Goal: Task Accomplishment & Management: Manage account settings

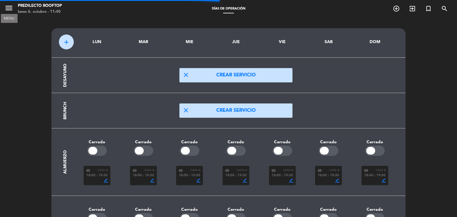
click at [7, 6] on icon "menu" at bounding box center [8, 8] width 9 height 9
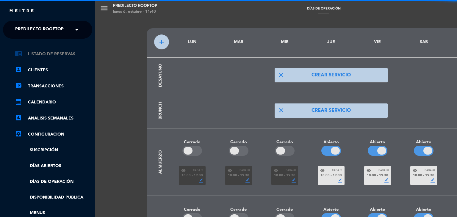
click at [58, 55] on link "chrome_reader_mode Listado de Reservas" at bounding box center [53, 54] width 77 height 7
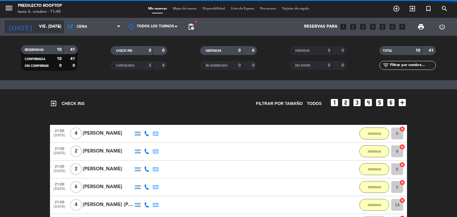
click at [45, 29] on input "vie. [DATE]" at bounding box center [64, 26] width 57 height 11
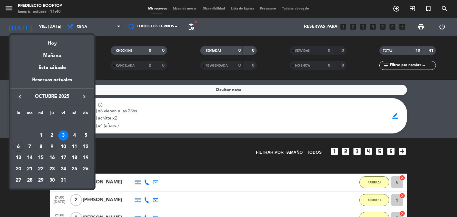
click at [54, 147] on div "9" at bounding box center [52, 147] width 10 height 10
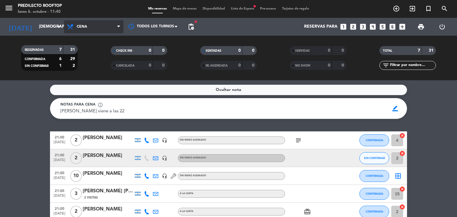
click at [107, 23] on span "Cena" at bounding box center [93, 26] width 59 height 13
click at [101, 53] on div "menu Predilecto Rooftop lunes 6. octubre - 11:40 Mis reservas Mapa de mesas Dis…" at bounding box center [228, 40] width 457 height 80
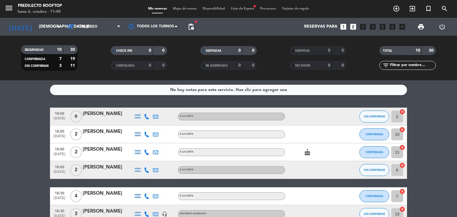
scroll to position [109, 0]
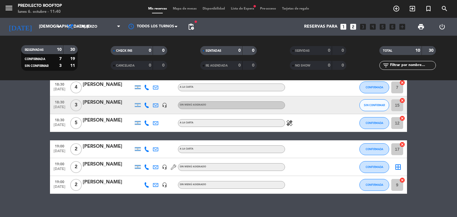
click at [192, 30] on span "pending_actions" at bounding box center [190, 26] width 7 height 7
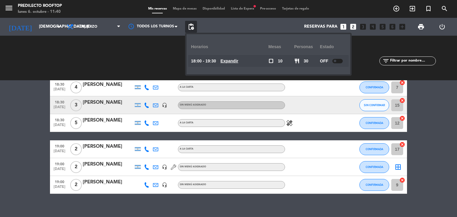
click at [341, 61] on div at bounding box center [337, 61] width 10 height 4
drag, startPoint x: 445, startPoint y: 108, endPoint x: 363, endPoint y: 86, distance: 84.7
click at [444, 108] on bookings-row "18:00 [DATE] 6 [PERSON_NAME] A [PERSON_NAME] SIN CONFIRMAR 2 cancel 18:00 [DATE…" at bounding box center [228, 96] width 457 height 195
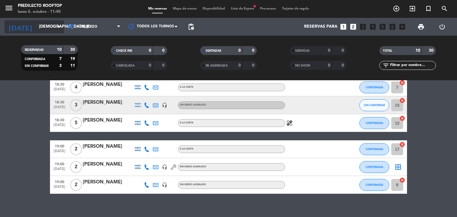
click at [49, 23] on input "[DEMOGRAPHIC_DATA] [DATE]" at bounding box center [64, 26] width 57 height 11
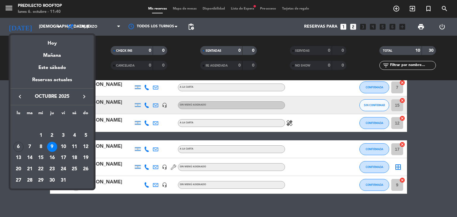
click at [74, 146] on div "11" at bounding box center [74, 147] width 10 height 10
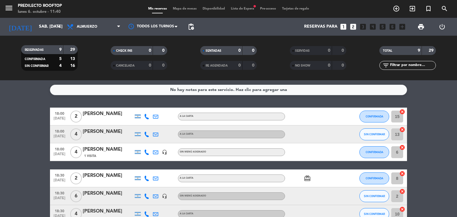
scroll to position [98, 0]
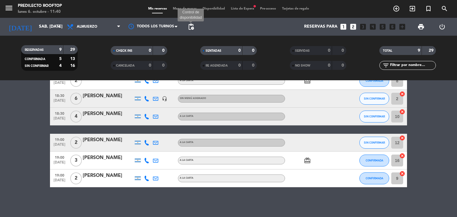
click at [188, 26] on span "pending_actions" at bounding box center [190, 26] width 7 height 7
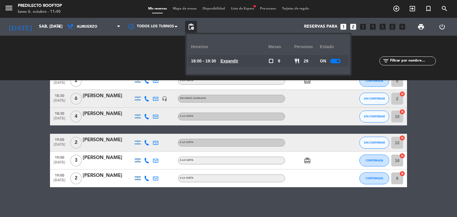
click at [45, 140] on bookings-row "18:00 [DATE] 2 [PERSON_NAME] A [PERSON_NAME] CONFIRMADA 15 cancel 18:00 [DATE] …" at bounding box center [228, 98] width 457 height 177
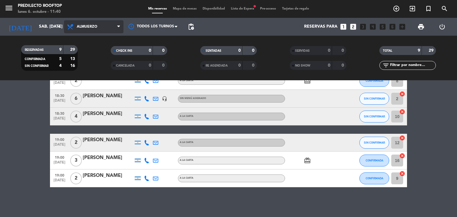
click at [109, 29] on span "Almuerzo" at bounding box center [93, 26] width 59 height 13
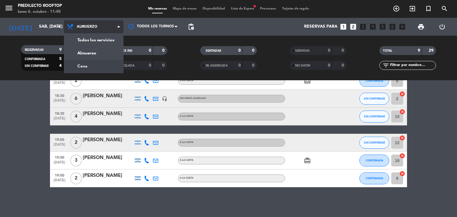
click at [107, 68] on div "menu Predilecto Rooftop lunes 6. octubre - 11:40 Mis reservas Mapa de mesas Dis…" at bounding box center [228, 40] width 457 height 80
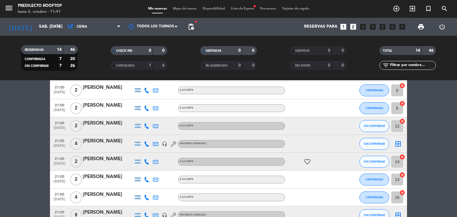
scroll to position [0, 0]
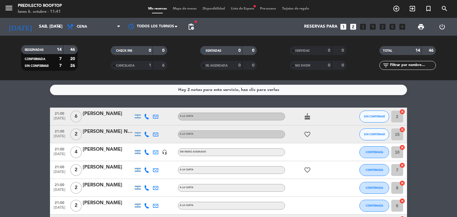
click at [231, 89] on div "Hay 2 notas para este servicio, haz clic para verlas" at bounding box center [228, 90] width 101 height 7
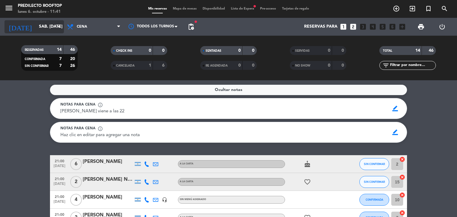
click at [36, 27] on input "sáb. [DATE]" at bounding box center [64, 26] width 57 height 11
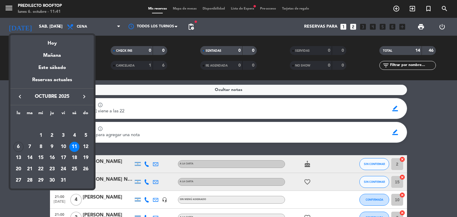
click at [53, 159] on div "16" at bounding box center [52, 158] width 10 height 10
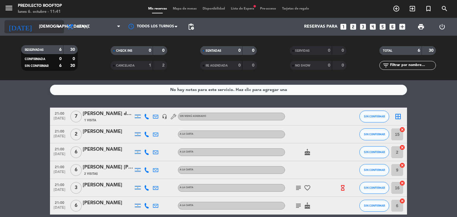
click at [55, 28] on input "[DEMOGRAPHIC_DATA] [DATE]" at bounding box center [64, 26] width 57 height 11
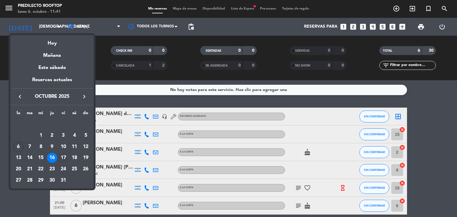
click at [62, 156] on div "17" at bounding box center [63, 158] width 10 height 10
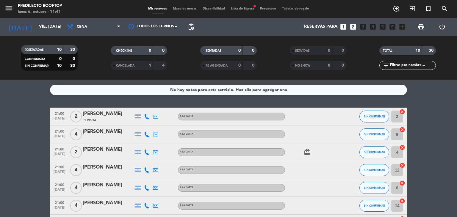
scroll to position [99, 0]
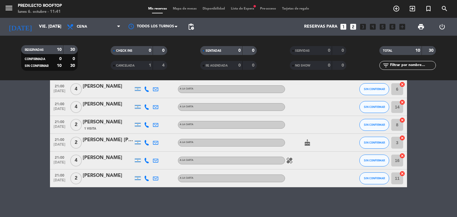
click at [56, 35] on div "[DATE] vie. [DATE] arrow_drop_down" at bounding box center [33, 27] width 59 height 18
click at [46, 25] on input "vie. [DATE]" at bounding box center [64, 26] width 57 height 11
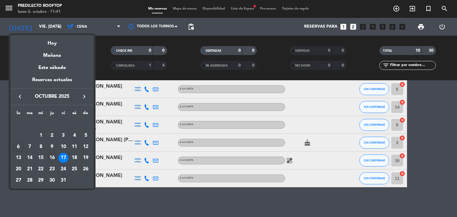
click at [51, 156] on div "16" at bounding box center [52, 158] width 10 height 10
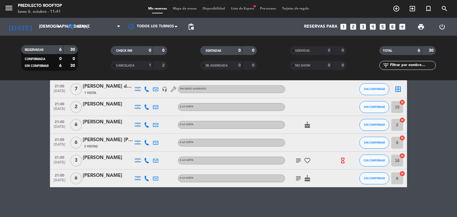
scroll to position [0, 0]
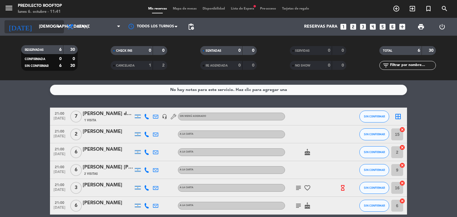
click at [61, 26] on icon "arrow_drop_down" at bounding box center [58, 26] width 7 height 7
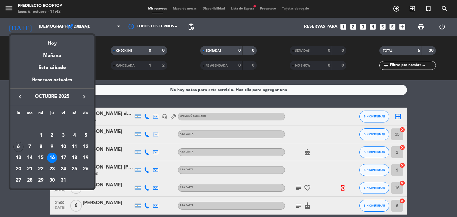
click at [110, 79] on div at bounding box center [228, 108] width 457 height 217
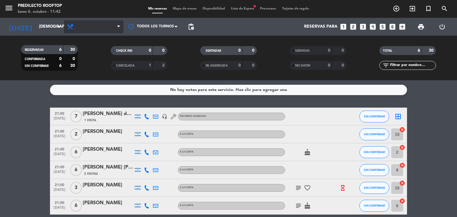
click at [90, 21] on span "Cena" at bounding box center [93, 26] width 59 height 13
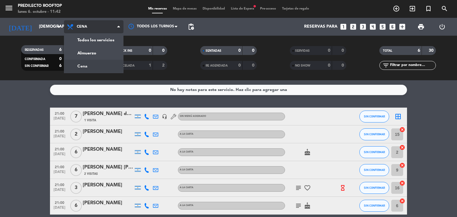
click at [87, 26] on span "Cena" at bounding box center [93, 26] width 59 height 13
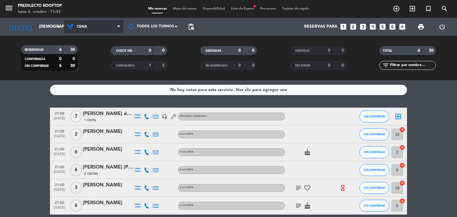
click at [88, 27] on span "Cena" at bounding box center [93, 26] width 59 height 13
click at [87, 54] on div "menu Predilecto Rooftop lunes 6. octubre - 11:42 Mis reservas Mapa de mesas Dis…" at bounding box center [228, 40] width 457 height 80
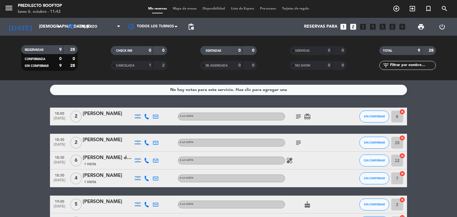
scroll to position [98, 0]
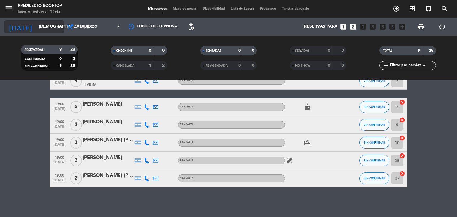
click at [48, 32] on div "[DATE] jue. [DATE] arrow_drop_down" at bounding box center [33, 26] width 59 height 13
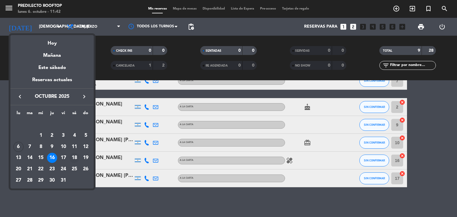
click at [71, 156] on div "18" at bounding box center [74, 158] width 10 height 10
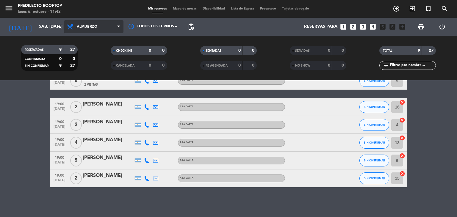
click at [99, 29] on span "Almuerzo" at bounding box center [93, 26] width 59 height 13
click at [98, 64] on div "menu Predilecto Rooftop lunes 6. octubre - 11:42 Mis reservas Mapa de mesas Dis…" at bounding box center [228, 40] width 457 height 80
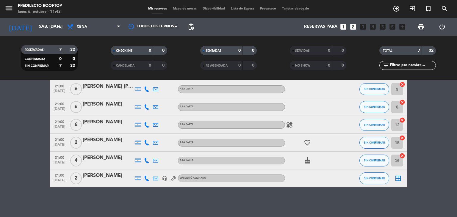
scroll to position [0, 0]
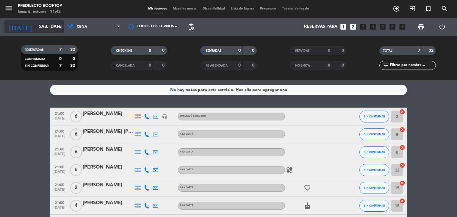
click at [39, 26] on input "sáb. [DATE]" at bounding box center [64, 26] width 57 height 11
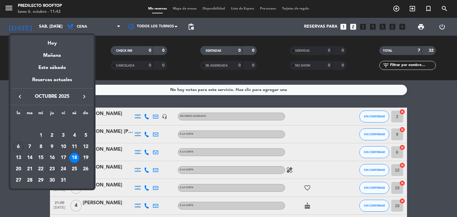
click at [53, 168] on div "23" at bounding box center [52, 169] width 10 height 10
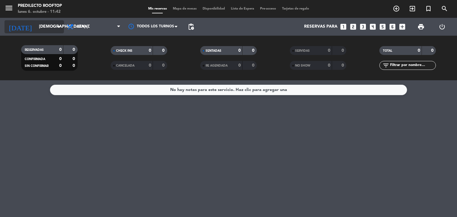
click at [55, 31] on input "[DEMOGRAPHIC_DATA] [DATE]" at bounding box center [64, 26] width 57 height 11
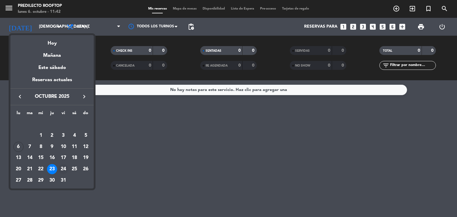
click at [67, 167] on div "24" at bounding box center [63, 169] width 10 height 10
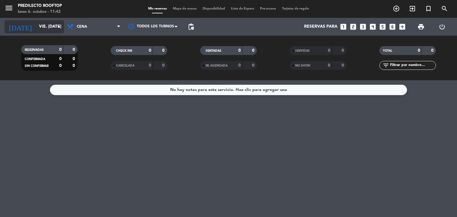
click at [45, 26] on input "vie. [DATE]" at bounding box center [64, 26] width 57 height 11
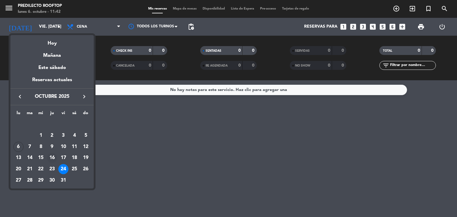
click at [54, 160] on div "16" at bounding box center [52, 158] width 10 height 10
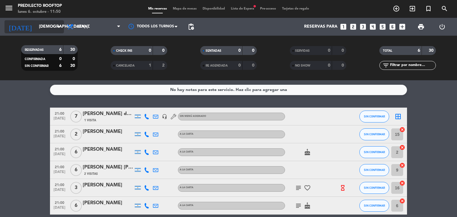
click at [50, 29] on input "[DEMOGRAPHIC_DATA] [DATE]" at bounding box center [64, 26] width 57 height 11
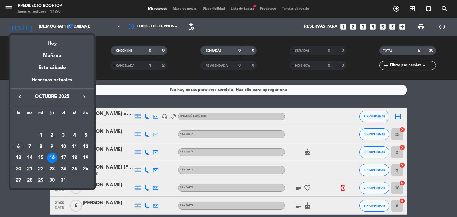
click at [75, 171] on div "25" at bounding box center [74, 169] width 10 height 10
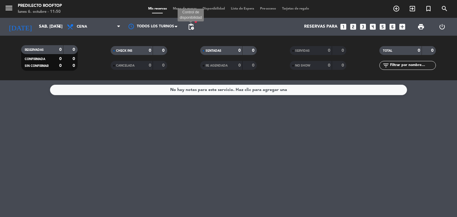
click at [194, 29] on span "pending_actions" at bounding box center [190, 26] width 7 height 7
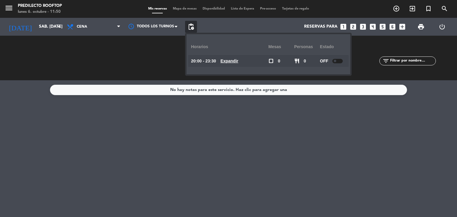
click at [194, 29] on span "pending_actions" at bounding box center [190, 26] width 7 height 7
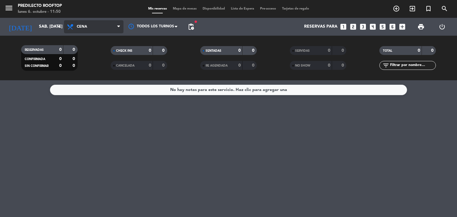
click at [73, 26] on icon at bounding box center [71, 26] width 9 height 7
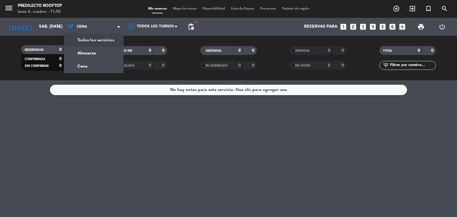
click at [94, 41] on div "menu Predilecto Rooftop lunes 6. octubre - 11:50 Mis reservas Mapa de mesas Dis…" at bounding box center [228, 40] width 457 height 80
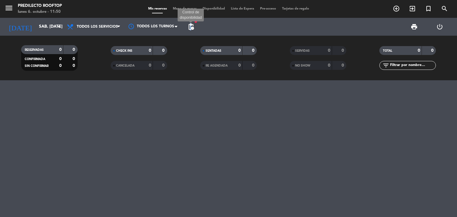
click at [191, 26] on span "pending_actions" at bounding box center [190, 26] width 7 height 7
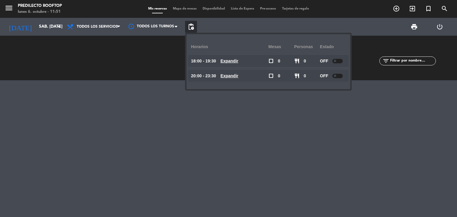
click at [213, 30] on div "print power_settings_new" at bounding box center [325, 27] width 256 height 18
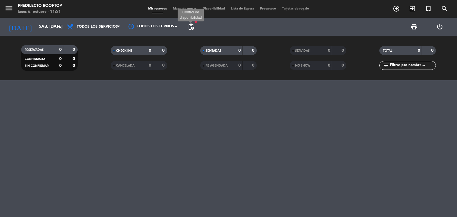
click at [191, 27] on span "pending_actions" at bounding box center [190, 26] width 7 height 7
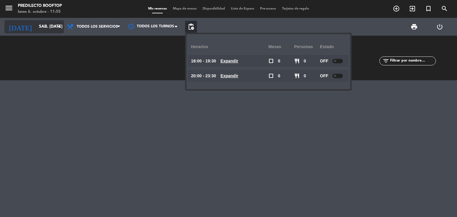
click at [49, 25] on input "sáb. [DATE]" at bounding box center [64, 26] width 57 height 11
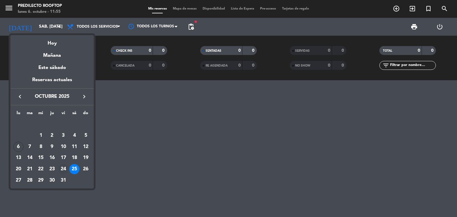
click at [65, 169] on div "24" at bounding box center [63, 169] width 10 height 10
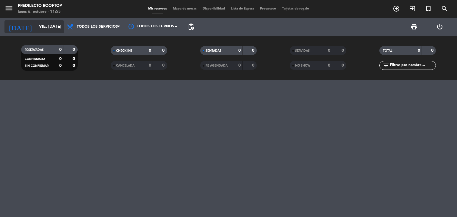
click at [62, 24] on icon "arrow_drop_down" at bounding box center [58, 26] width 7 height 7
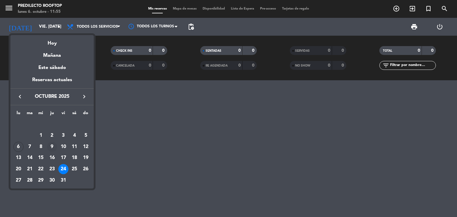
click at [54, 148] on div "9" at bounding box center [52, 147] width 10 height 10
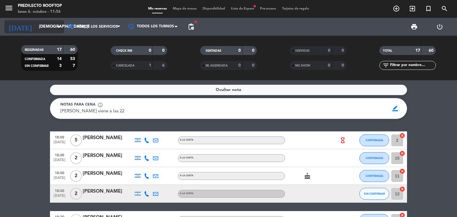
click at [46, 22] on input "[DEMOGRAPHIC_DATA] [DATE]" at bounding box center [64, 26] width 57 height 11
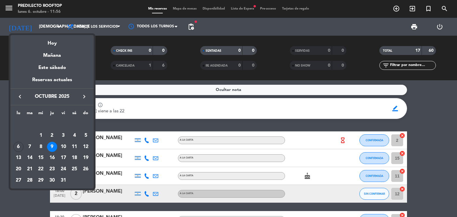
click at [83, 95] on icon "keyboard_arrow_right" at bounding box center [84, 96] width 7 height 7
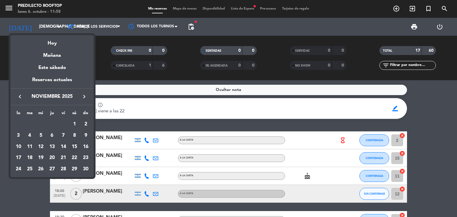
click at [75, 149] on div "15" at bounding box center [74, 147] width 10 height 10
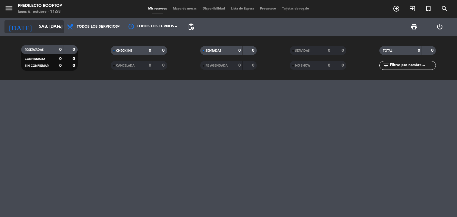
click at [50, 24] on input "sáb. [DATE]" at bounding box center [64, 26] width 57 height 11
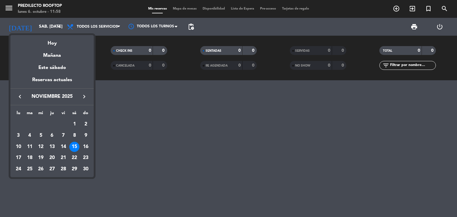
click at [22, 98] on icon "keyboard_arrow_left" at bounding box center [19, 96] width 7 height 7
click at [64, 155] on div "17" at bounding box center [63, 158] width 10 height 10
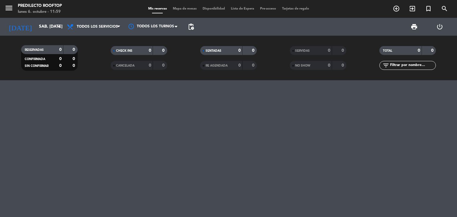
type input "vie. [DATE]"
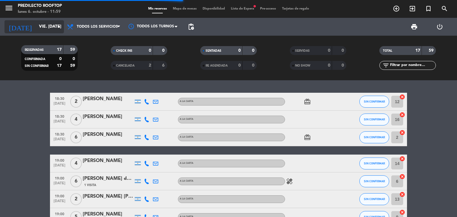
click at [47, 24] on input "vie. [DATE]" at bounding box center [64, 26] width 57 height 11
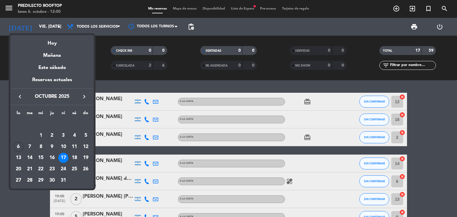
click at [45, 203] on div at bounding box center [228, 108] width 457 height 217
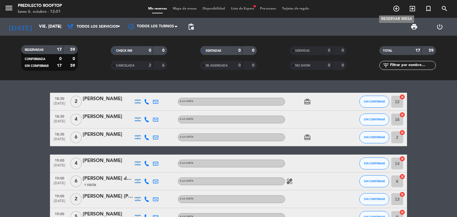
click at [394, 8] on icon "add_circle_outline" at bounding box center [396, 8] width 7 height 7
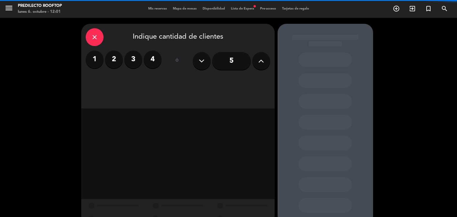
click at [258, 59] on icon at bounding box center [261, 61] width 6 height 9
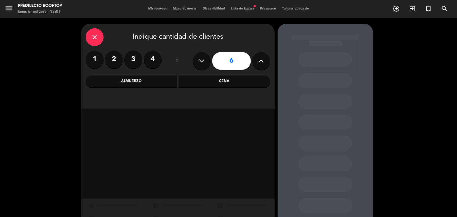
click at [258, 59] on icon at bounding box center [261, 61] width 6 height 9
type input "8"
click at [225, 84] on div "Cena" at bounding box center [224, 82] width 92 height 12
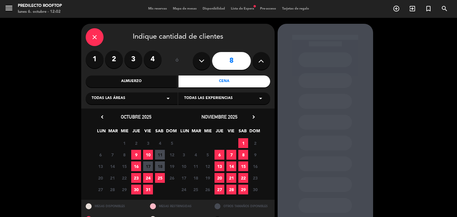
click at [149, 168] on span "17" at bounding box center [148, 167] width 10 height 10
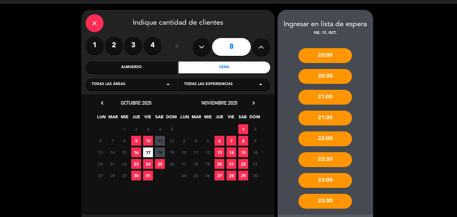
scroll to position [43, 0]
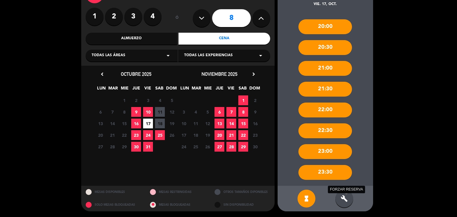
click at [341, 196] on icon "build" at bounding box center [344, 198] width 7 height 7
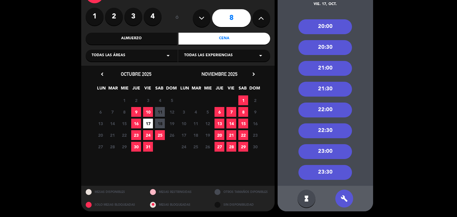
click at [318, 68] on div "21:00" at bounding box center [325, 68] width 54 height 15
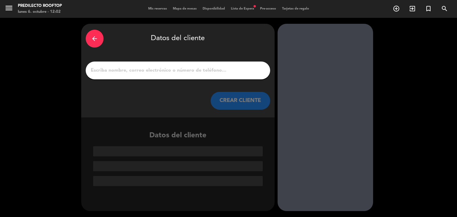
click at [184, 73] on input "1" at bounding box center [178, 70] width 176 height 8
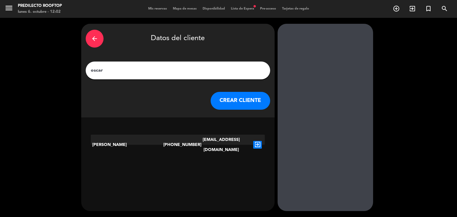
type input "oscar"
click at [259, 141] on icon "exit_to_app" at bounding box center [257, 145] width 9 height 8
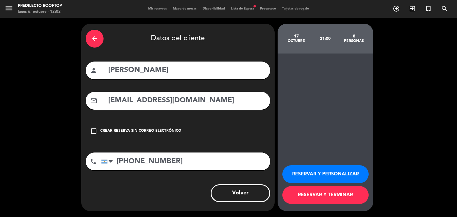
click at [350, 201] on button "RESERVAR Y TERMINAR" at bounding box center [325, 195] width 86 height 18
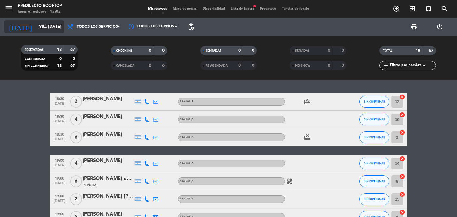
click at [53, 29] on input "vie. [DATE]" at bounding box center [64, 26] width 57 height 11
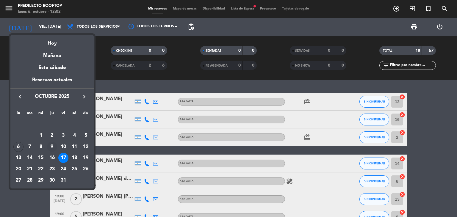
click at [54, 147] on div "9" at bounding box center [52, 147] width 10 height 10
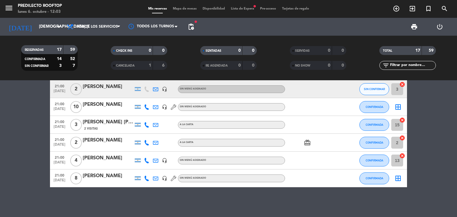
scroll to position [163, 0]
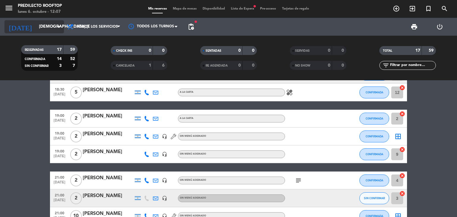
click at [56, 21] on input "[DEMOGRAPHIC_DATA] [DATE]" at bounding box center [64, 26] width 57 height 11
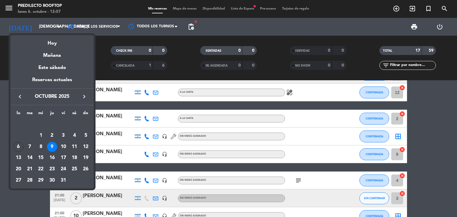
click at [192, 66] on div at bounding box center [228, 108] width 457 height 217
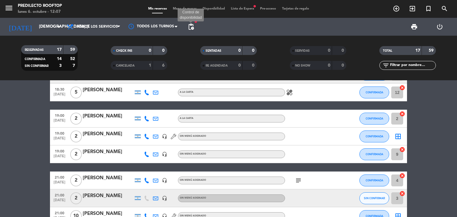
click at [193, 28] on span "pending_actions" at bounding box center [190, 26] width 7 height 7
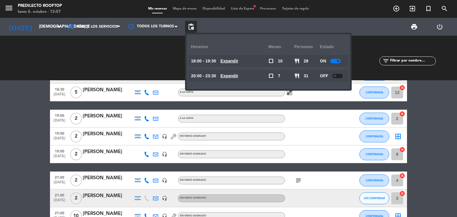
click at [128, 77] on div "RESERVADAS 17 59 CONFIRMADA 14 52 SIN CONFIRMAR 3 7 CHECK INS 0 0 CANCELADA 1 6…" at bounding box center [228, 58] width 457 height 45
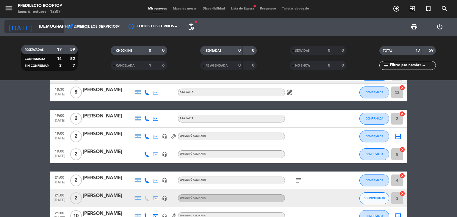
click at [53, 22] on input "[DEMOGRAPHIC_DATA] [DATE]" at bounding box center [64, 26] width 57 height 11
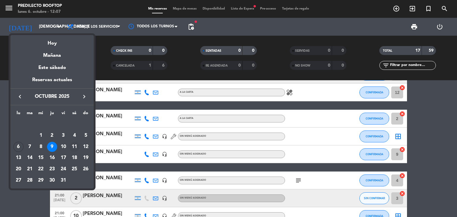
click at [76, 144] on div "11" at bounding box center [74, 147] width 10 height 10
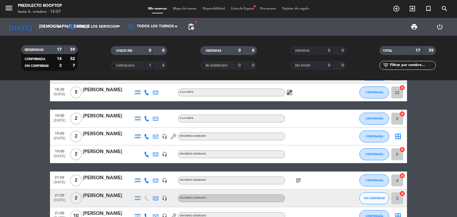
type input "sáb. [DATE]"
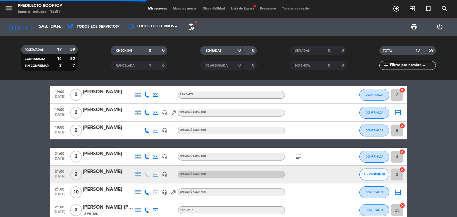
scroll to position [140, 0]
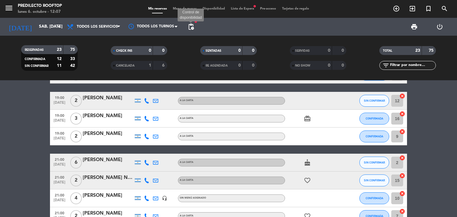
click at [189, 28] on span "pending_actions" at bounding box center [190, 26] width 7 height 7
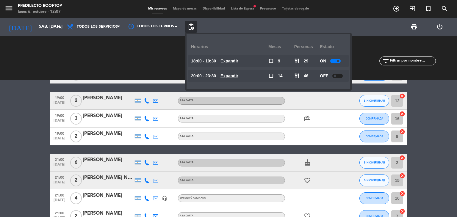
click at [180, 47] on div "CHECK INS 0 0 CANCELADA 1 6" at bounding box center [139, 58] width 90 height 33
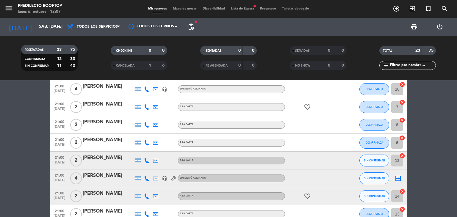
scroll to position [358, 0]
